Goal: Entertainment & Leisure: Browse casually

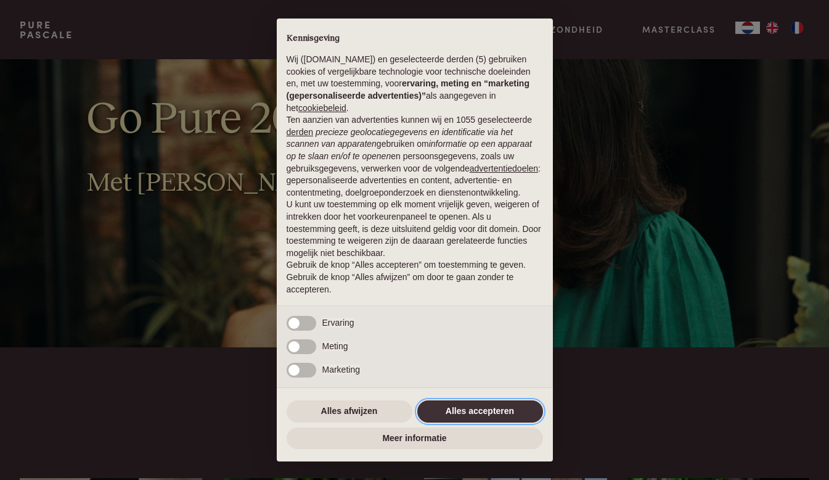
click at [498, 406] on button "Alles accepteren" at bounding box center [481, 411] width 126 height 22
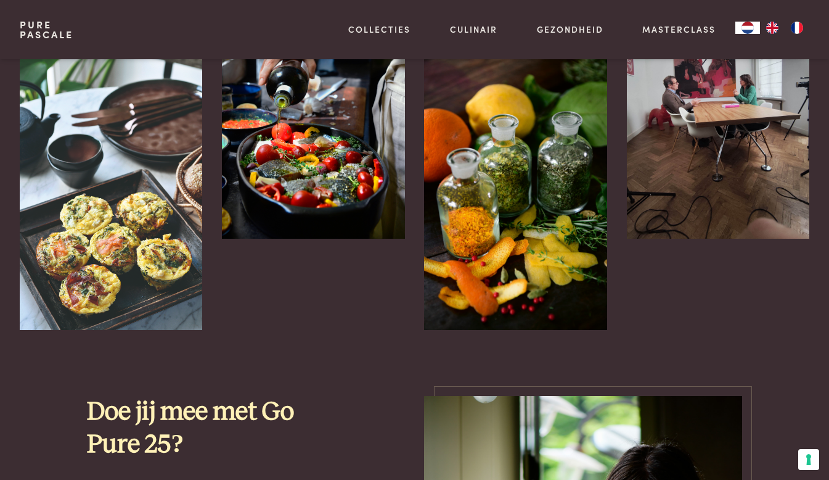
scroll to position [723, 0]
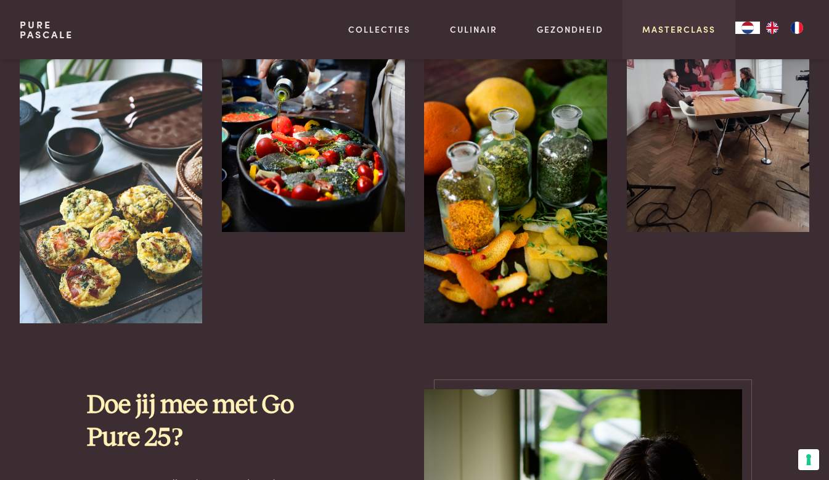
click at [674, 25] on link "Masterclass" at bounding box center [679, 29] width 73 height 13
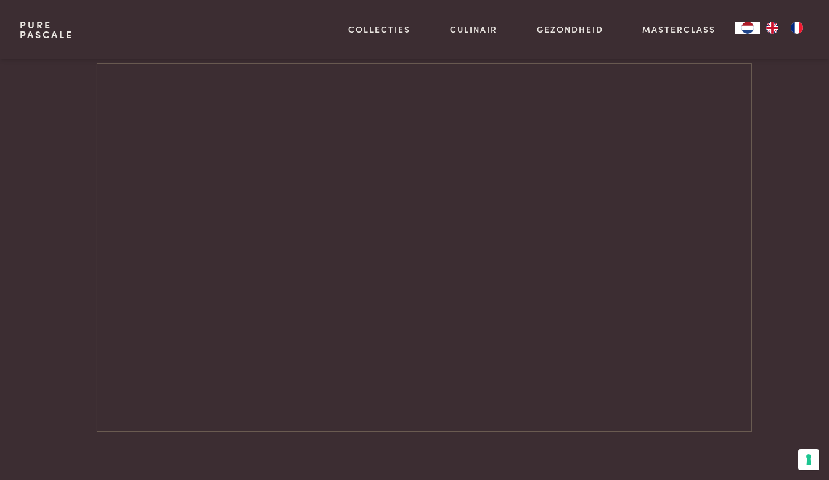
scroll to position [1631, 0]
click at [50, 142] on div at bounding box center [44, 262] width 48 height 369
click at [794, 175] on div at bounding box center [415, 262] width 790 height 369
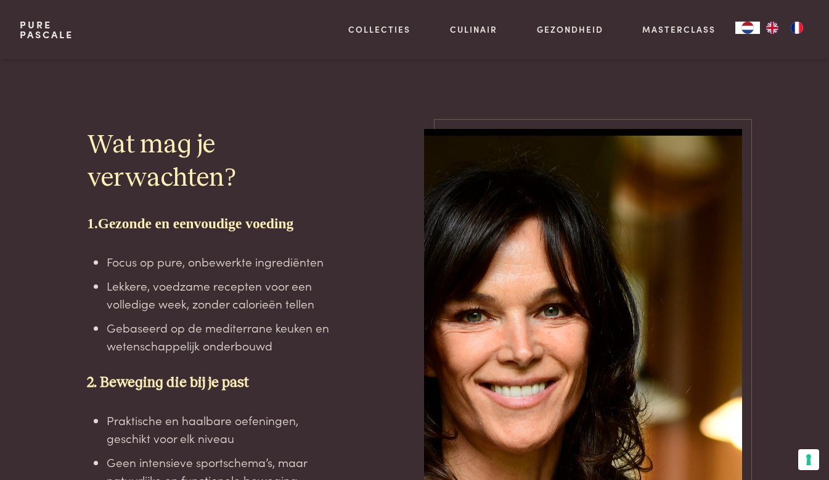
scroll to position [1991, 0]
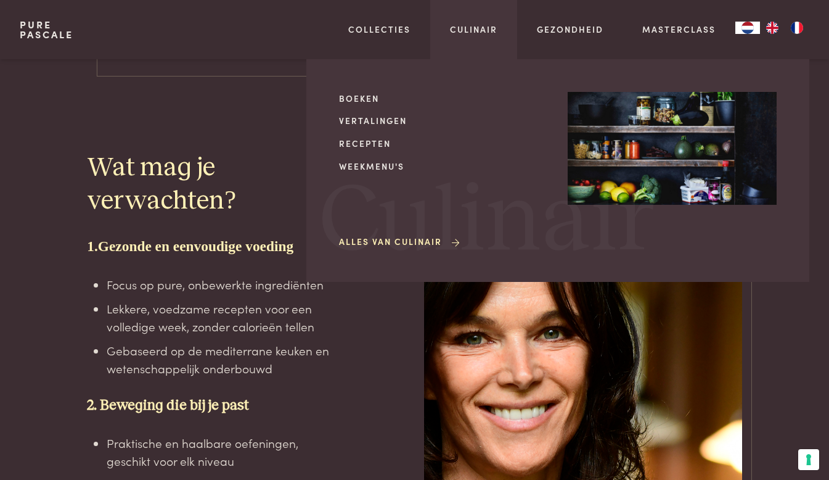
click at [371, 147] on div "Boeken Vertalingen Recepten Weekmenu's Alles van Culinair" at bounding box center [443, 170] width 209 height 157
click at [368, 140] on link "Recepten" at bounding box center [443, 143] width 209 height 13
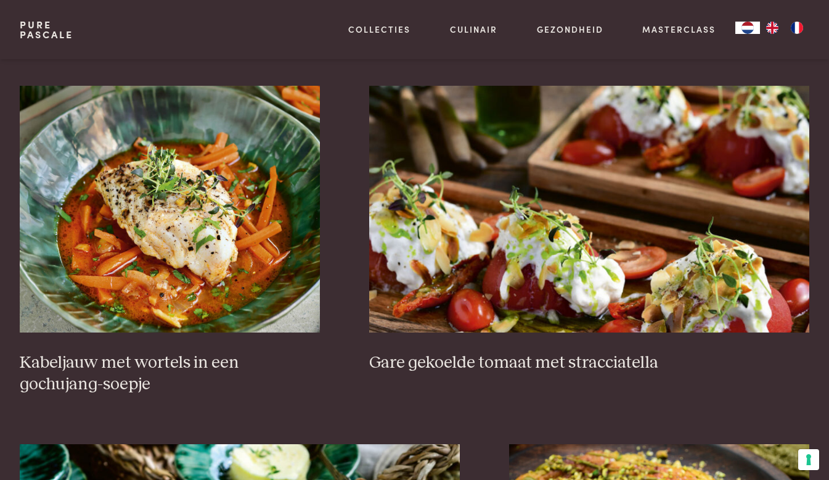
scroll to position [674, 0]
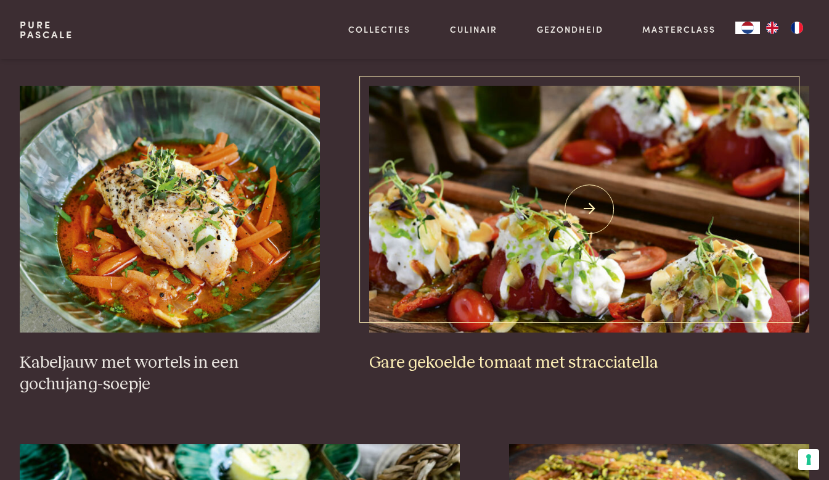
click at [466, 266] on img at bounding box center [589, 209] width 440 height 247
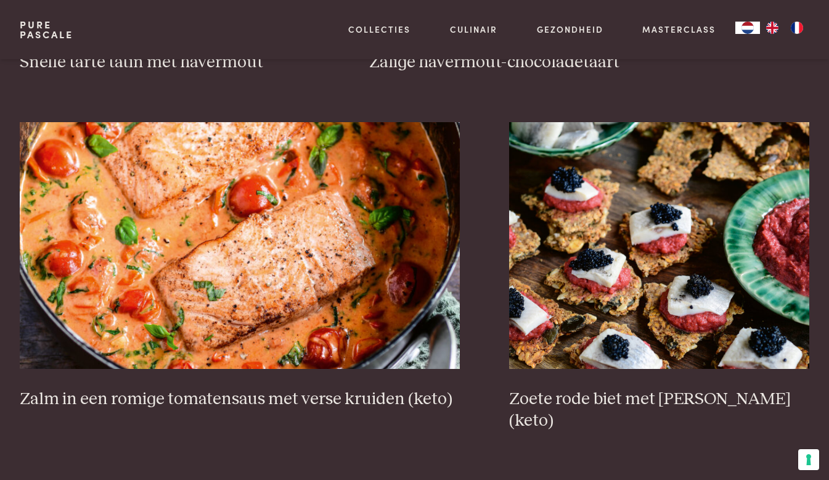
scroll to position [2008, 0]
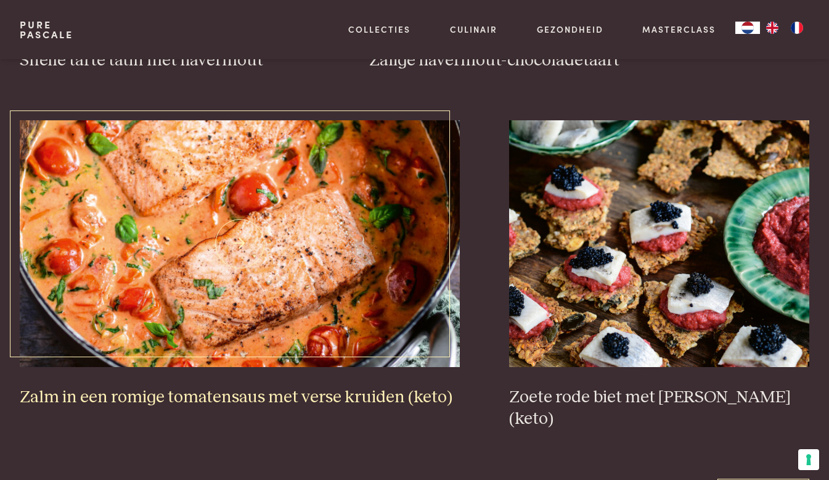
click at [317, 250] on img at bounding box center [240, 243] width 440 height 247
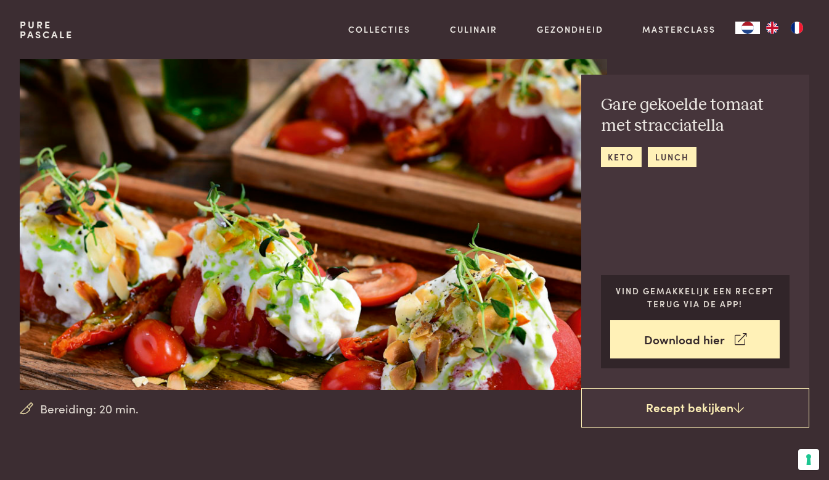
scroll to position [22, 0]
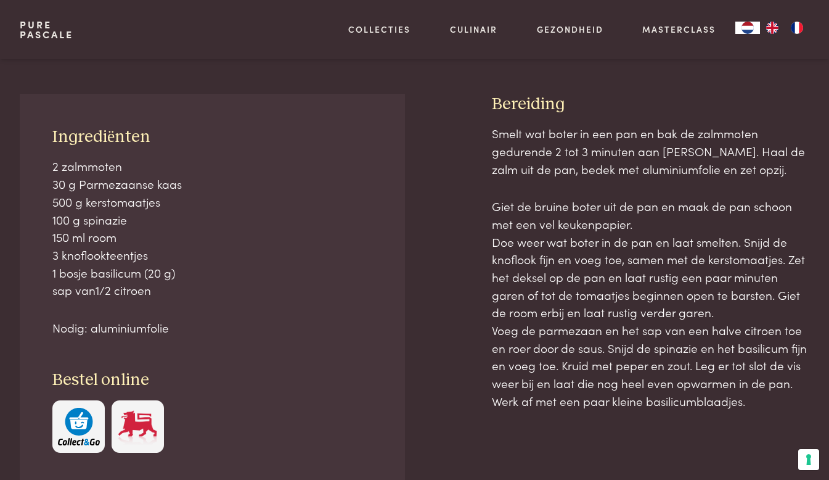
scroll to position [471, 0]
